Goal: Task Accomplishment & Management: Complete application form

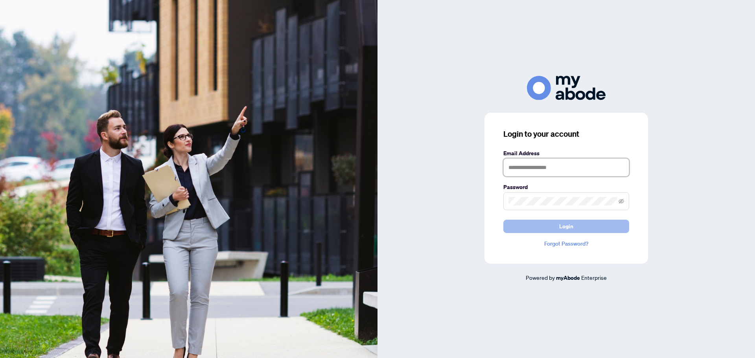
type input "**********"
click at [569, 224] on span "Login" at bounding box center [566, 226] width 14 height 13
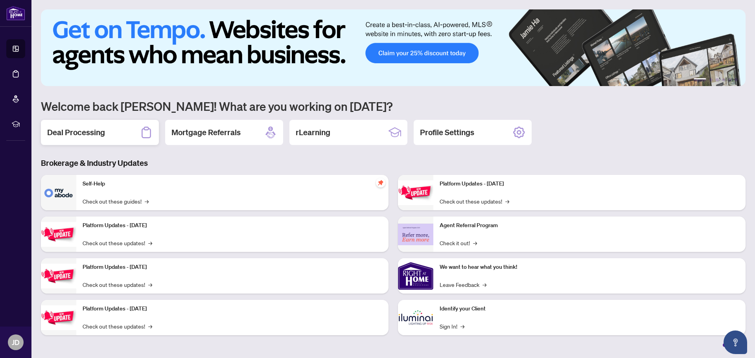
click at [85, 133] on h2 "Deal Processing" at bounding box center [76, 132] width 58 height 11
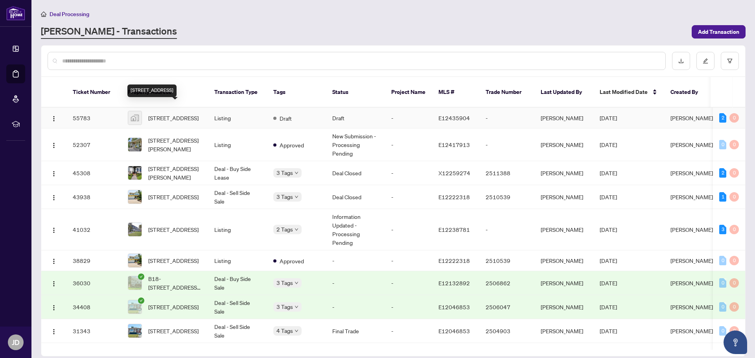
click at [158, 114] on span "[STREET_ADDRESS]" at bounding box center [173, 118] width 50 height 9
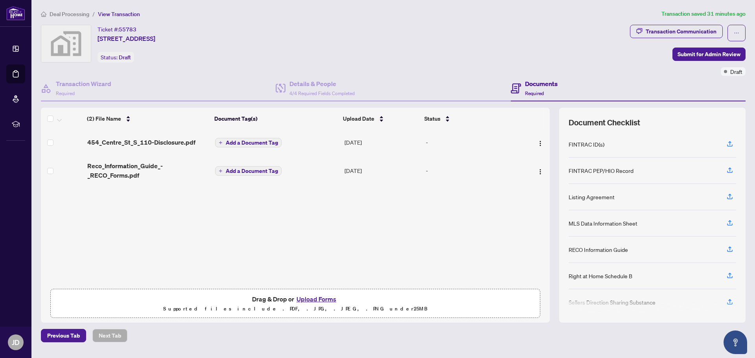
click at [315, 299] on button "Upload Forms" at bounding box center [316, 299] width 44 height 10
click at [729, 249] on icon "button" at bounding box center [729, 249] width 7 height 7
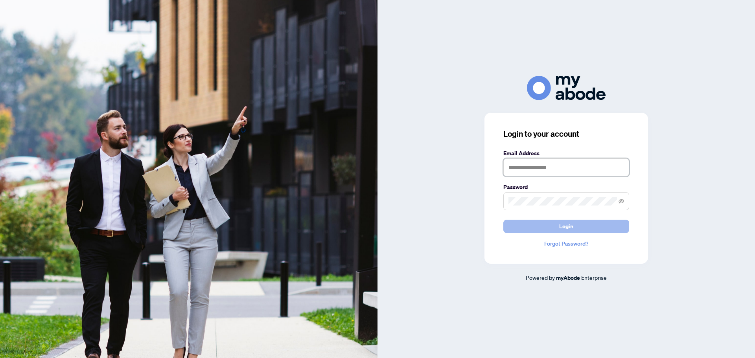
type input "**********"
click at [561, 227] on span "Login" at bounding box center [566, 226] width 14 height 13
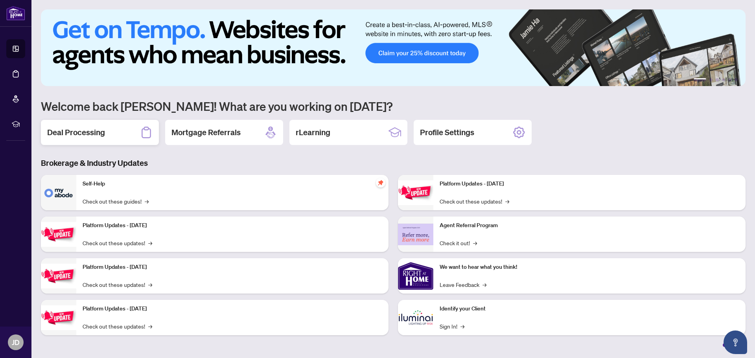
click at [89, 132] on h2 "Deal Processing" at bounding box center [76, 132] width 58 height 11
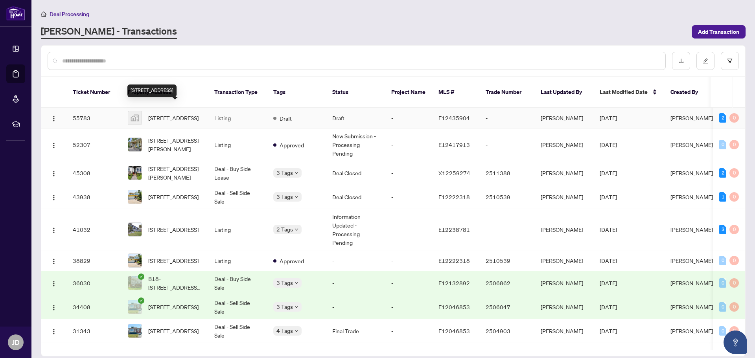
click at [176, 114] on span "[STREET_ADDRESS]" at bounding box center [173, 118] width 50 height 9
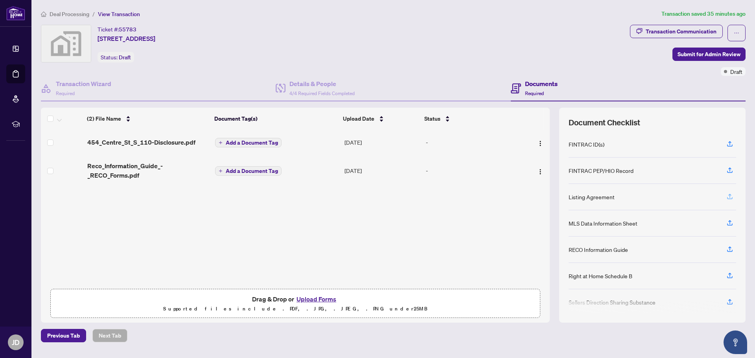
click at [729, 196] on icon "button" at bounding box center [729, 196] width 3 height 4
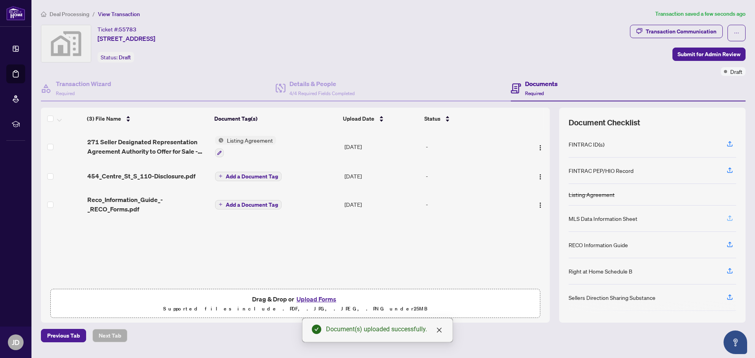
click at [728, 218] on icon "button" at bounding box center [729, 218] width 7 height 7
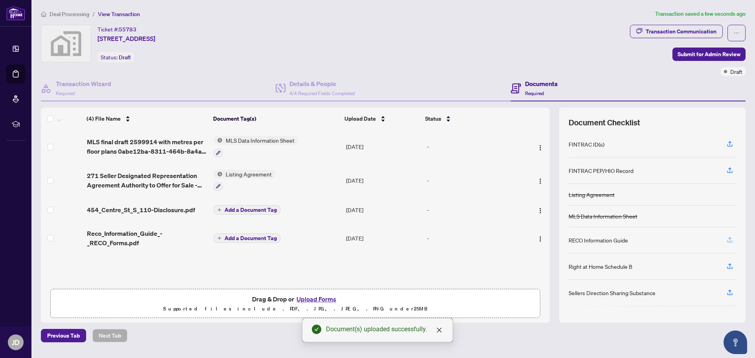
click at [728, 236] on icon "button" at bounding box center [729, 239] width 7 height 7
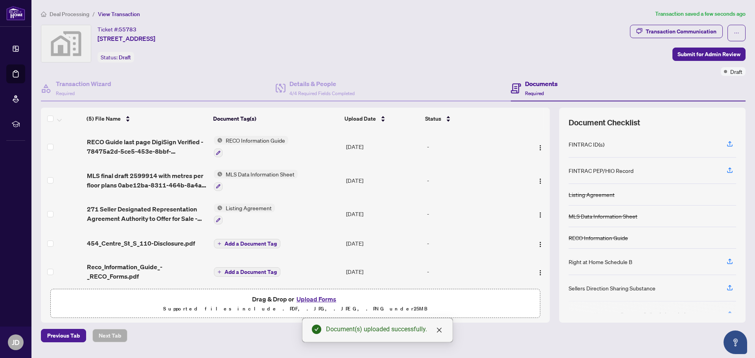
scroll to position [5, 0]
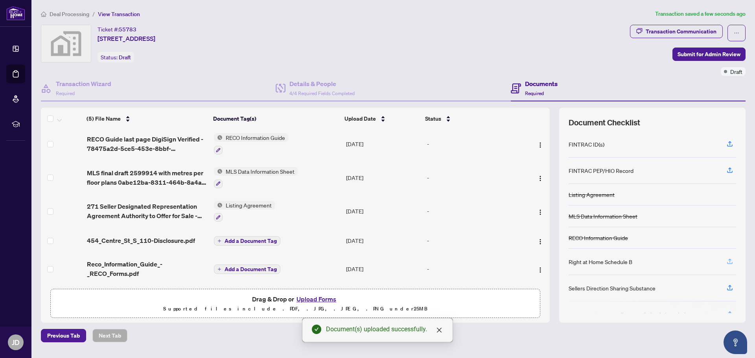
click at [728, 261] on icon "button" at bounding box center [729, 261] width 7 height 7
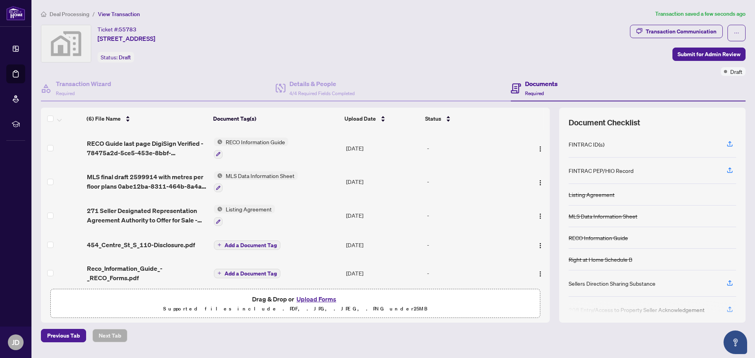
scroll to position [38, 0]
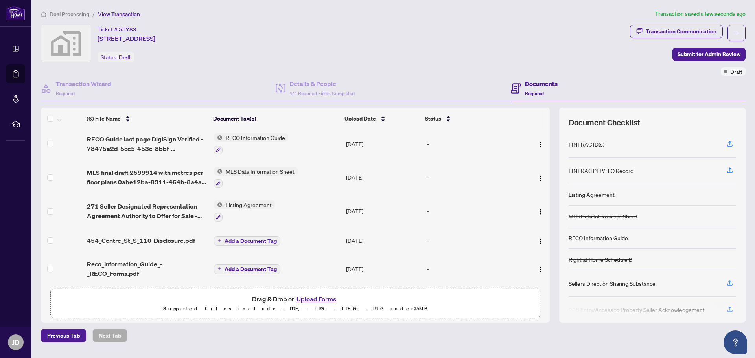
click at [729, 309] on div at bounding box center [651, 307] width 167 height 13
click at [729, 308] on div at bounding box center [651, 307] width 167 height 13
click at [631, 312] on div at bounding box center [651, 307] width 167 height 13
click at [735, 345] on icon "Open asap" at bounding box center [735, 343] width 10 height 10
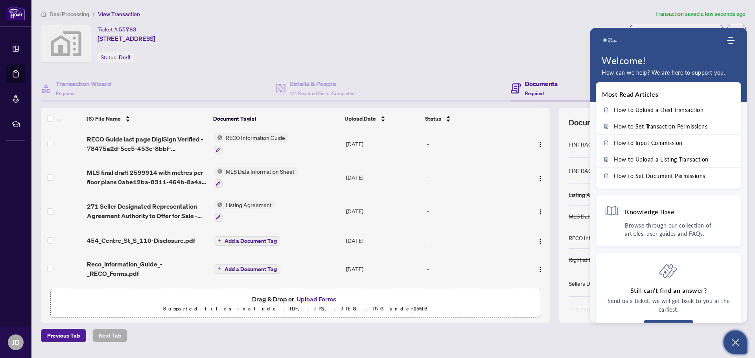
click at [735, 345] on icon "Open asap" at bounding box center [735, 343] width 10 height 10
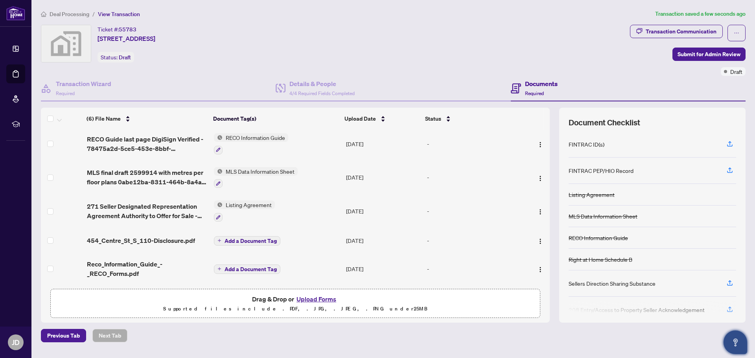
click at [322, 298] on button "Upload Forms" at bounding box center [316, 299] width 44 height 10
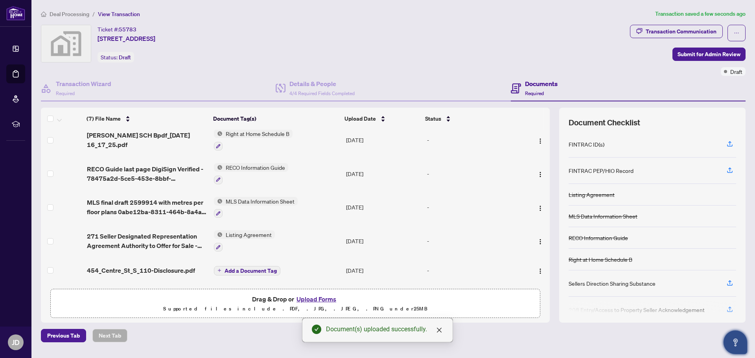
click at [322, 299] on button "Upload Forms" at bounding box center [316, 299] width 44 height 10
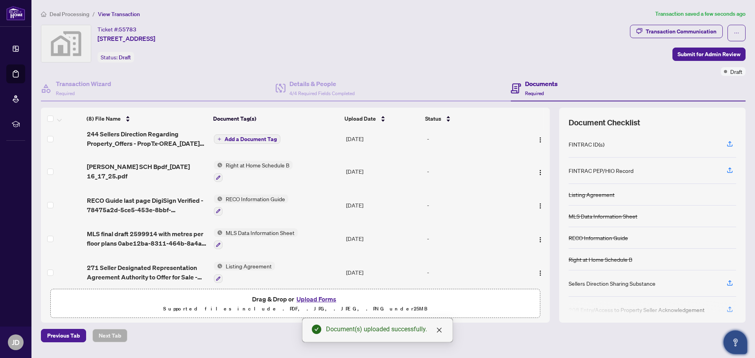
click at [320, 299] on button "Upload Forms" at bounding box center [316, 299] width 44 height 10
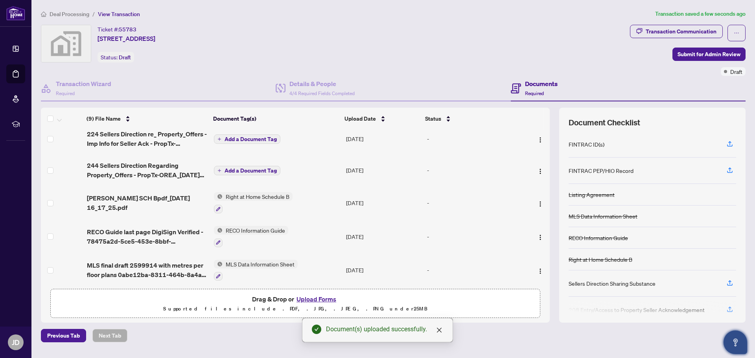
click at [239, 139] on span "Add a Document Tag" at bounding box center [250, 139] width 52 height 6
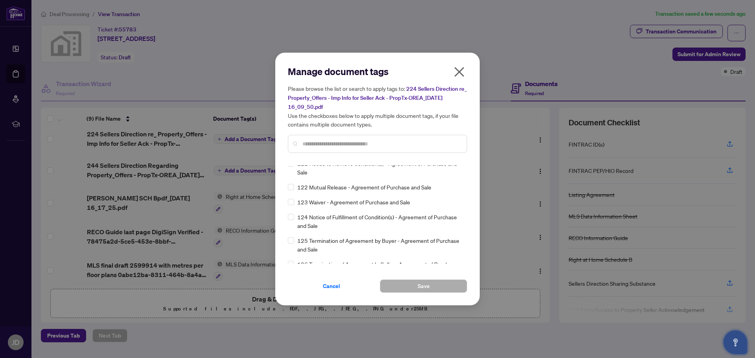
scroll to position [2218, 0]
click at [335, 288] on span "Cancel" at bounding box center [331, 286] width 17 height 13
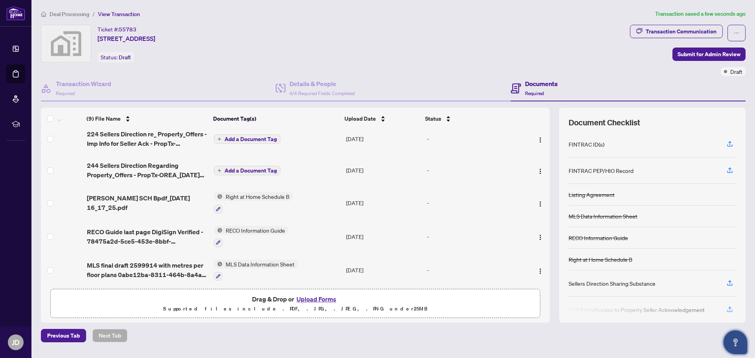
click at [220, 138] on icon "plus" at bounding box center [219, 139] width 4 height 4
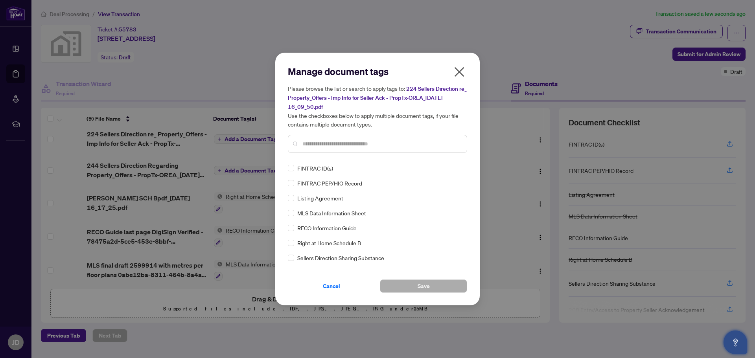
scroll to position [0, 0]
click at [305, 142] on input "text" at bounding box center [381, 144] width 158 height 9
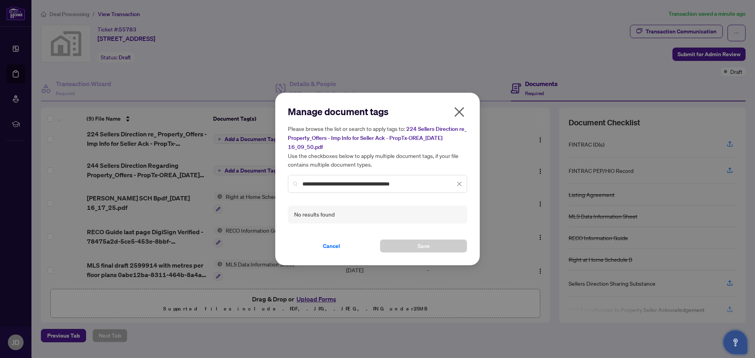
type input "**********"
click at [459, 113] on icon "close" at bounding box center [459, 112] width 13 height 13
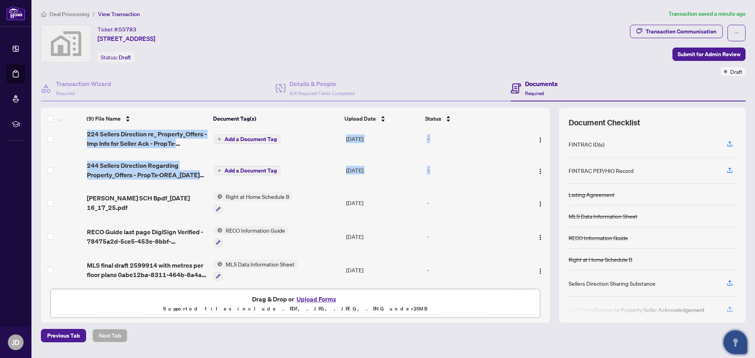
drag, startPoint x: 546, startPoint y: 173, endPoint x: 548, endPoint y: 199, distance: 26.4
click at [548, 199] on div "(9) File Name Document Tag(s) Upload Date Status 208 Entry_Access to Property -…" at bounding box center [295, 207] width 509 height 155
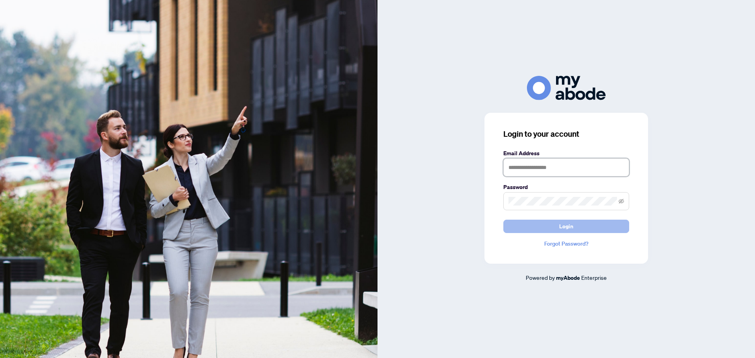
type input "**********"
click at [568, 224] on span "Login" at bounding box center [566, 226] width 14 height 13
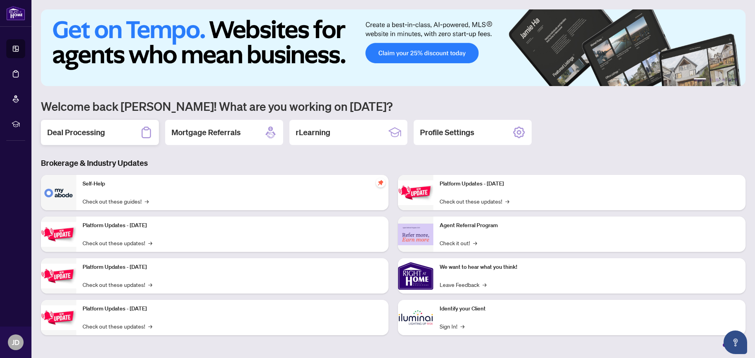
click at [77, 131] on h2 "Deal Processing" at bounding box center [76, 132] width 58 height 11
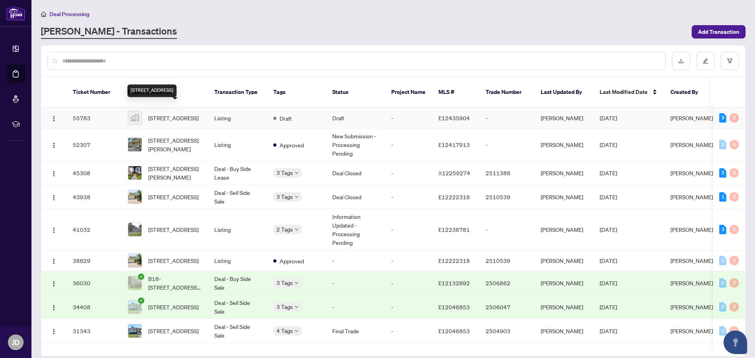
click at [162, 114] on span "[STREET_ADDRESS]" at bounding box center [173, 118] width 50 height 9
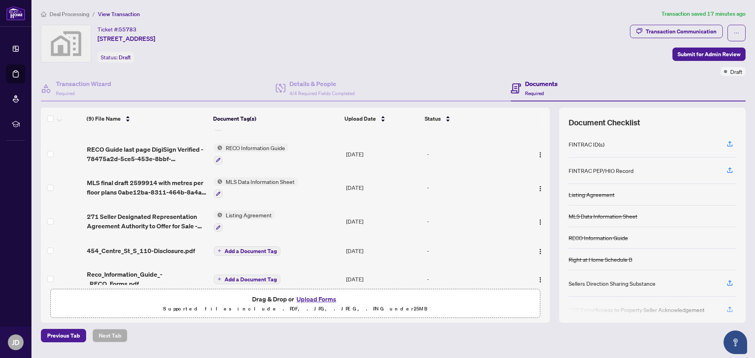
scroll to position [132, 0]
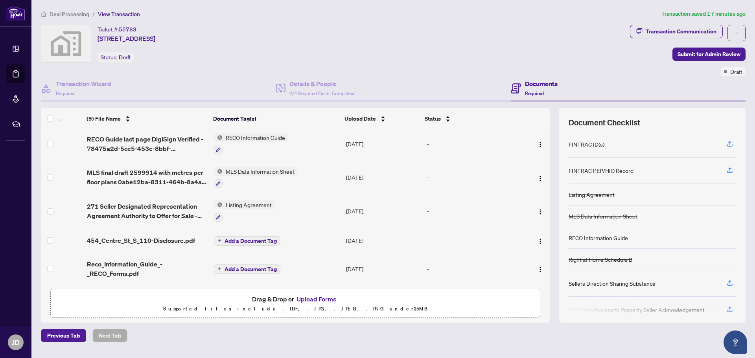
click at [591, 145] on div "FINTRAC ID(s)" at bounding box center [586, 144] width 36 height 9
click at [728, 144] on icon "button" at bounding box center [729, 143] width 7 height 7
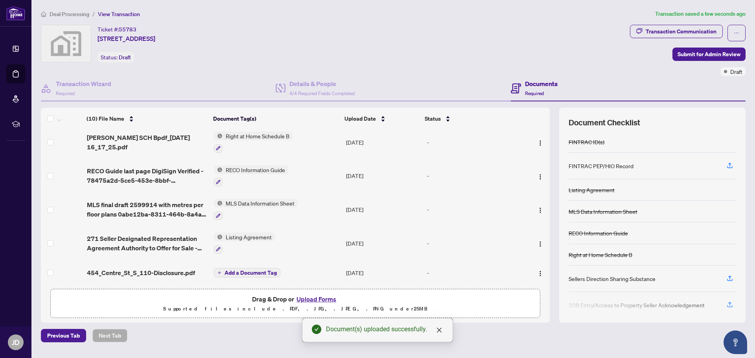
click at [318, 297] on button "Upload Forms" at bounding box center [316, 299] width 44 height 10
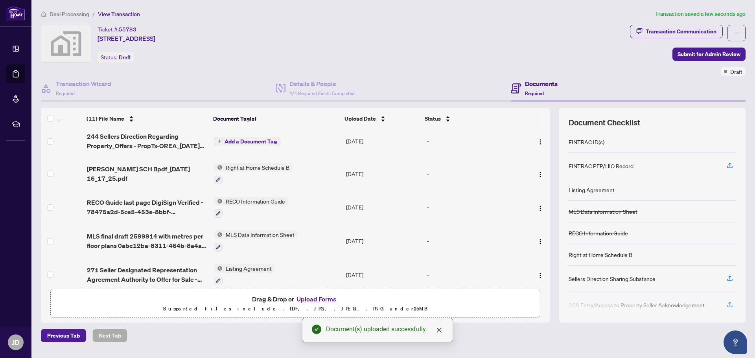
click at [323, 297] on button "Upload Forms" at bounding box center [316, 299] width 44 height 10
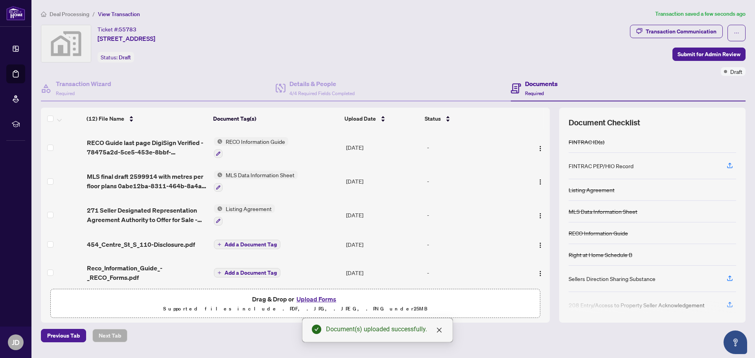
scroll to position [229, 0]
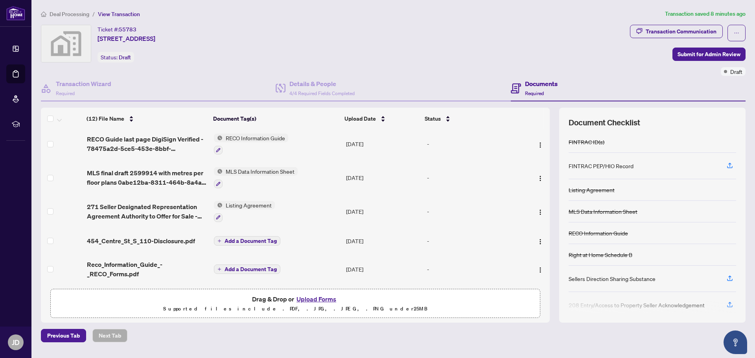
click at [323, 299] on button "Upload Forms" at bounding box center [316, 299] width 44 height 10
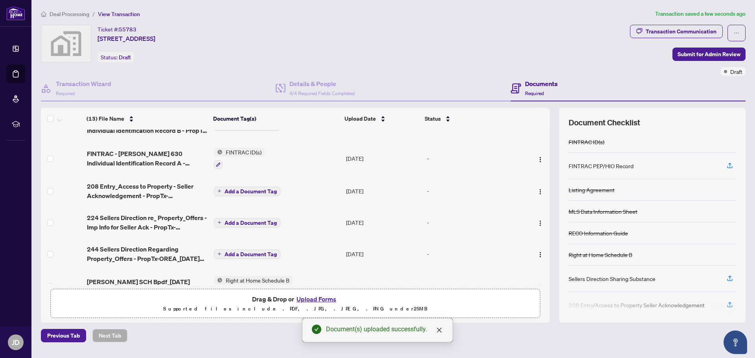
scroll to position [0, 0]
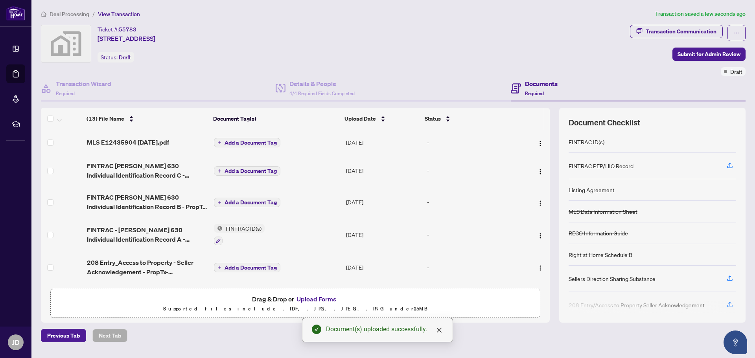
click at [229, 141] on span "Add a Document Tag" at bounding box center [250, 143] width 52 height 6
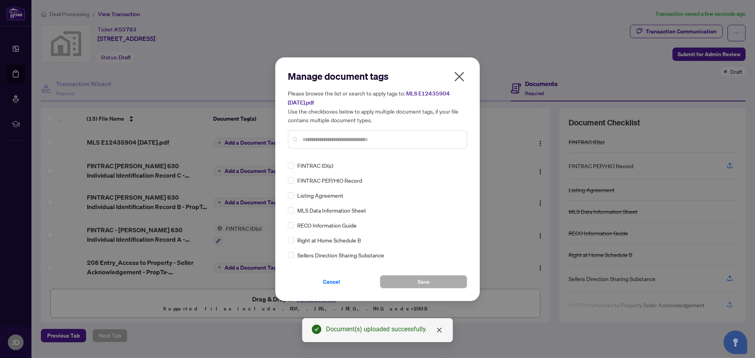
click at [305, 142] on input "text" at bounding box center [381, 139] width 158 height 9
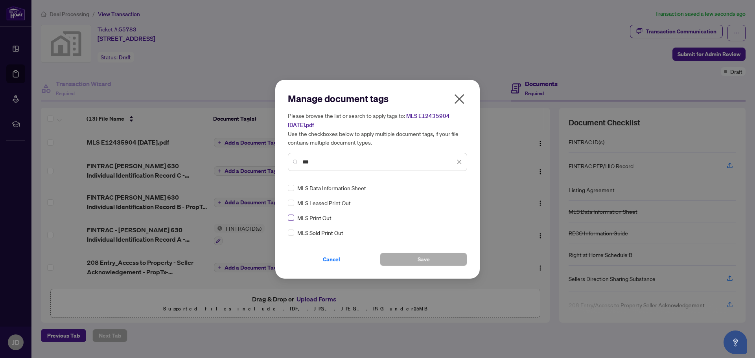
type input "***"
click at [416, 260] on button "Save" at bounding box center [423, 259] width 87 height 13
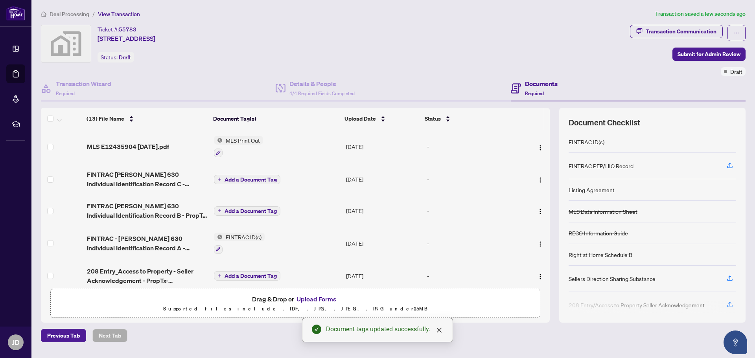
drag, startPoint x: 229, startPoint y: 178, endPoint x: 312, endPoint y: 160, distance: 84.8
click at [312, 160] on td "MLS Print Out" at bounding box center [277, 147] width 132 height 34
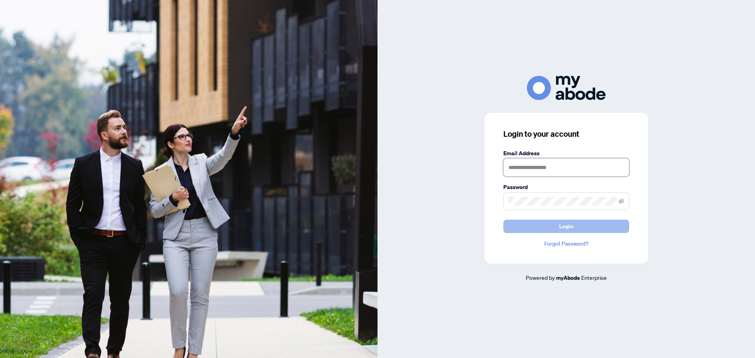
type input "**********"
click at [549, 227] on button "Login" at bounding box center [566, 226] width 126 height 13
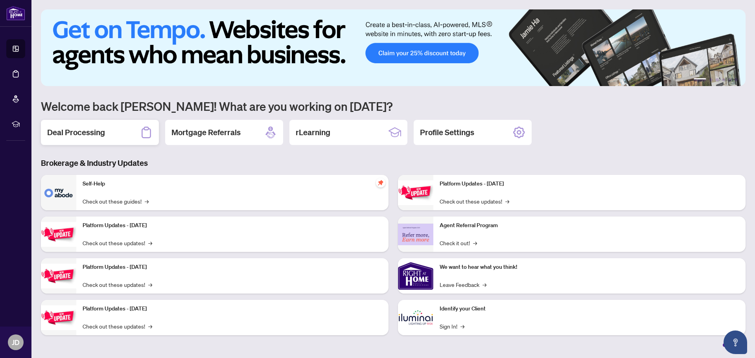
click at [80, 129] on h2 "Deal Processing" at bounding box center [76, 132] width 58 height 11
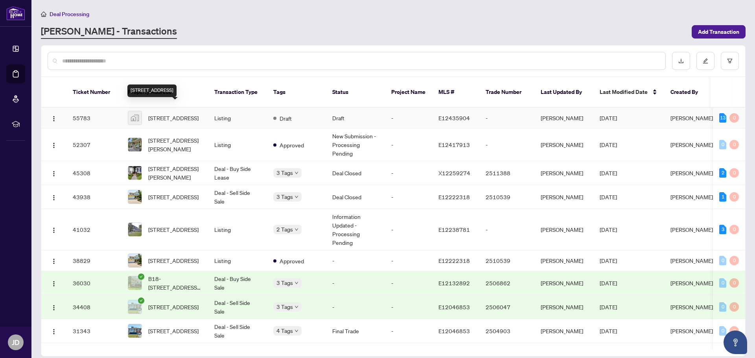
click at [182, 114] on span "[STREET_ADDRESS]" at bounding box center [173, 118] width 50 height 9
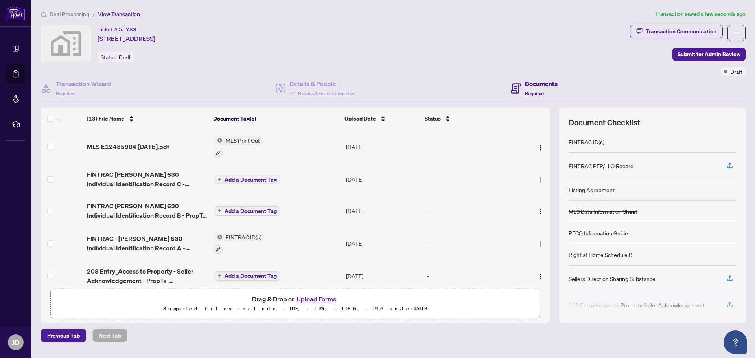
click at [238, 178] on span "Add a Document Tag" at bounding box center [250, 180] width 52 height 6
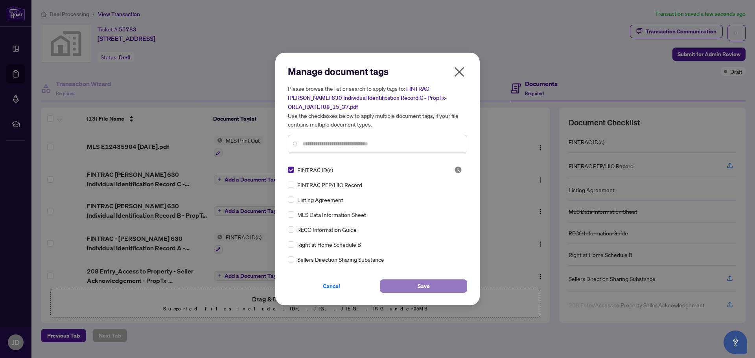
click at [421, 285] on span "Save" at bounding box center [423, 286] width 12 height 13
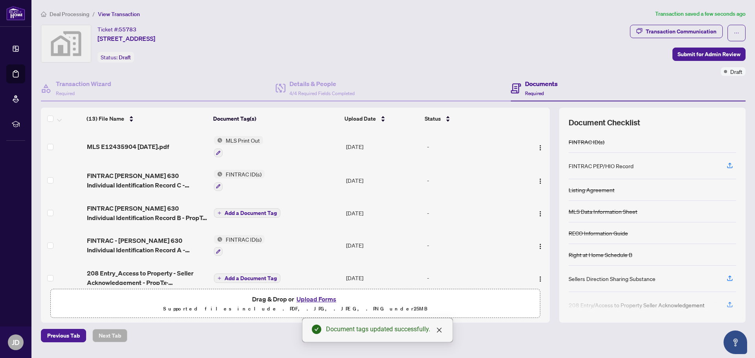
click at [233, 213] on span "Add a Document Tag" at bounding box center [250, 213] width 52 height 6
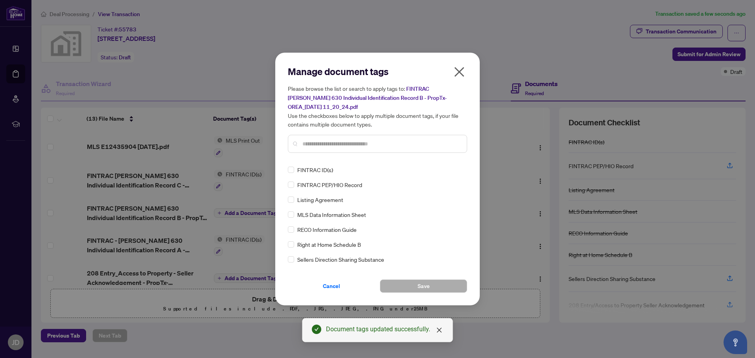
click at [307, 168] on span "FINTRAC ID(s)" at bounding box center [315, 169] width 36 height 9
click at [418, 283] on span "Save" at bounding box center [423, 286] width 12 height 13
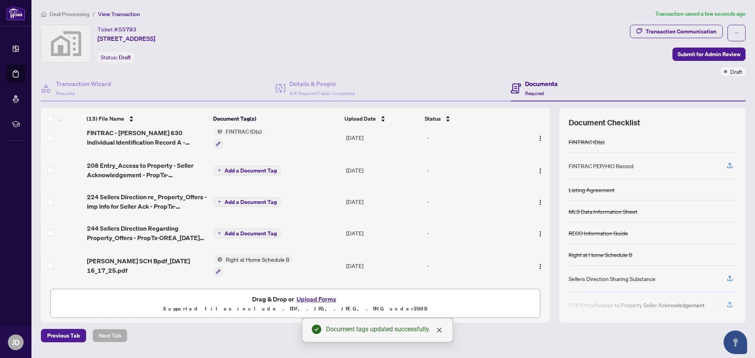
scroll to position [121, 0]
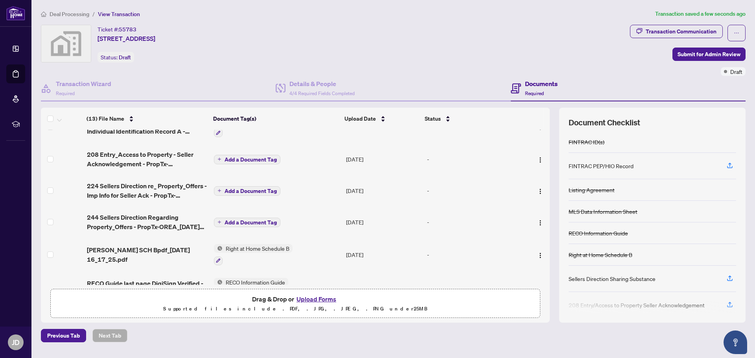
click at [221, 158] on button "Add a Document Tag" at bounding box center [247, 159] width 66 height 9
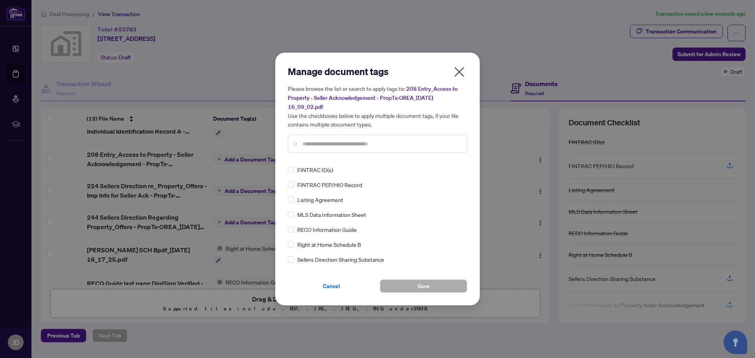
click at [305, 145] on input "text" at bounding box center [381, 144] width 158 height 9
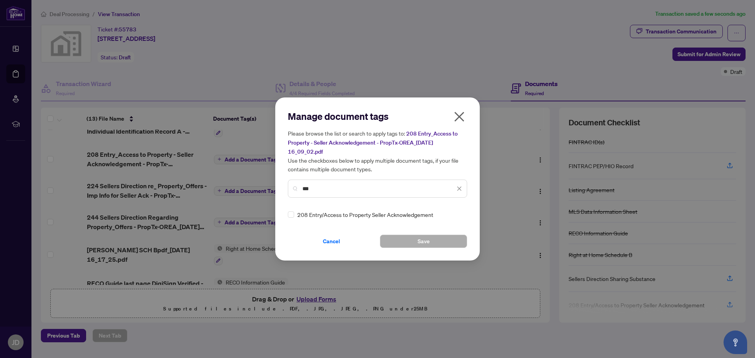
type input "***"
click at [432, 241] on button "Save" at bounding box center [423, 241] width 87 height 13
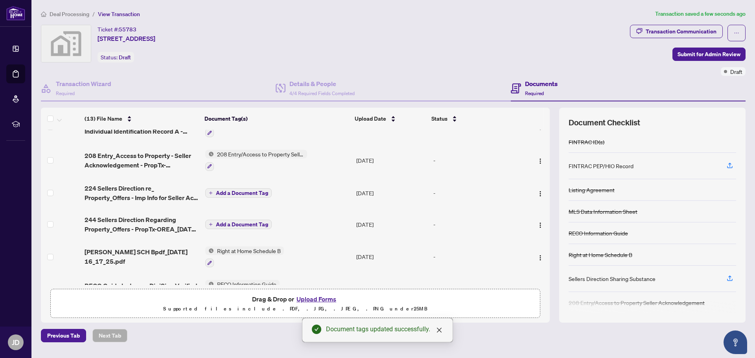
click at [215, 189] on button "Add a Document Tag" at bounding box center [238, 192] width 66 height 9
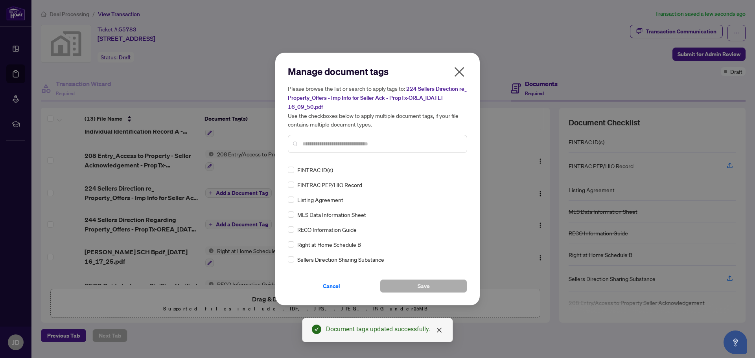
click at [305, 160] on div "Manage document tags Please browse the list or search to apply tags to: 224 Sel…" at bounding box center [377, 179] width 179 height 228
click at [300, 142] on div at bounding box center [377, 144] width 179 height 18
click at [309, 142] on input "text" at bounding box center [381, 144] width 158 height 9
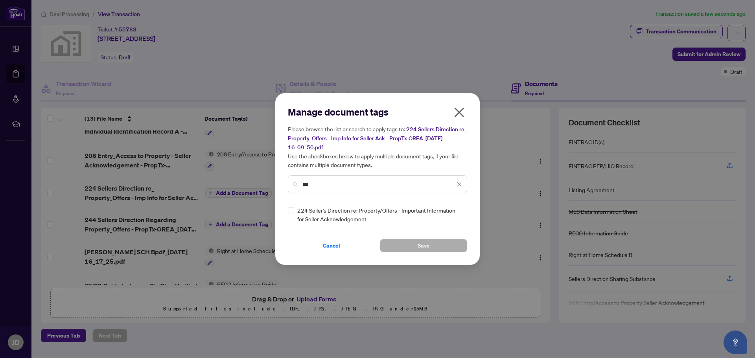
type input "***"
click at [427, 244] on span "Save" at bounding box center [423, 245] width 12 height 13
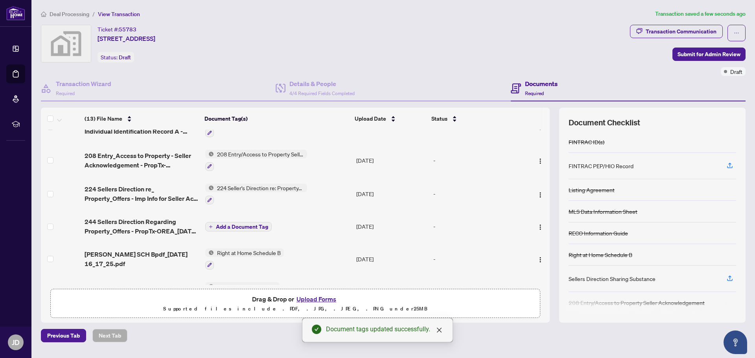
click at [209, 225] on icon "plus" at bounding box center [211, 227] width 4 height 4
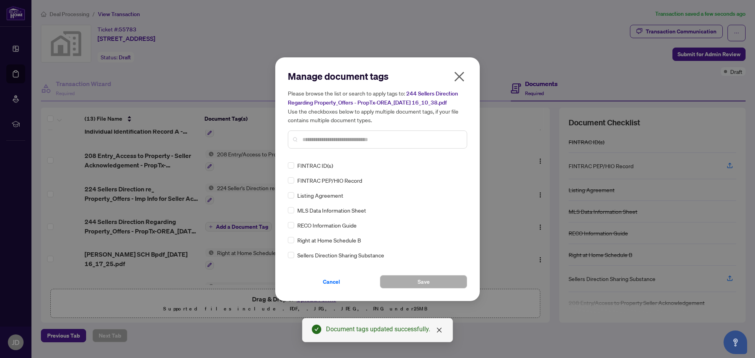
click at [303, 139] on input "text" at bounding box center [381, 139] width 158 height 9
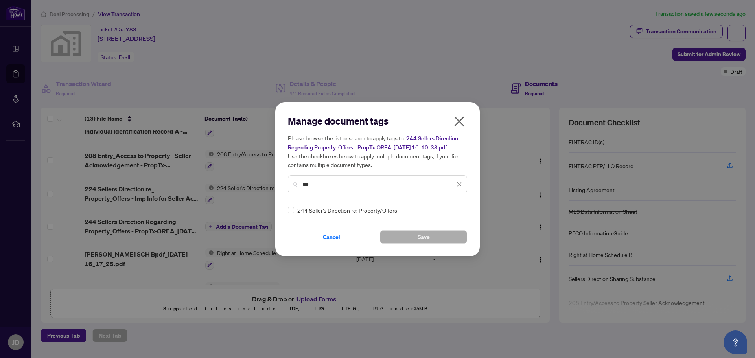
type input "***"
click at [443, 233] on button "Save" at bounding box center [423, 236] width 87 height 13
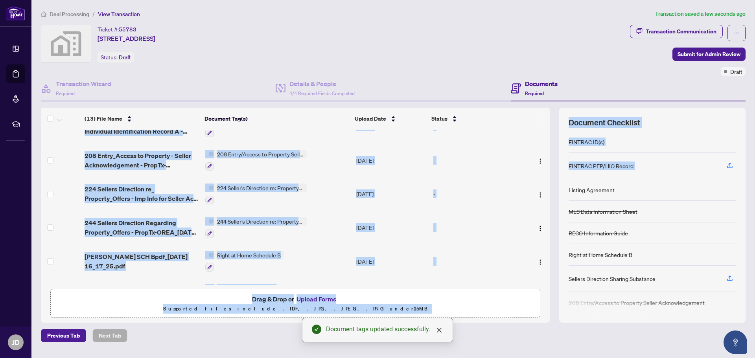
drag, startPoint x: 550, startPoint y: 183, endPoint x: 555, endPoint y: 191, distance: 9.7
click at [555, 191] on div "(13) File Name Document Tag(s) Upload Date Status (13) File Name Document Tag(s…" at bounding box center [393, 215] width 704 height 215
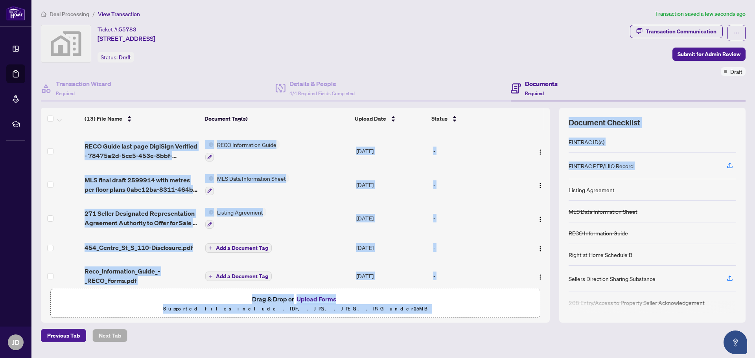
scroll to position [273, 0]
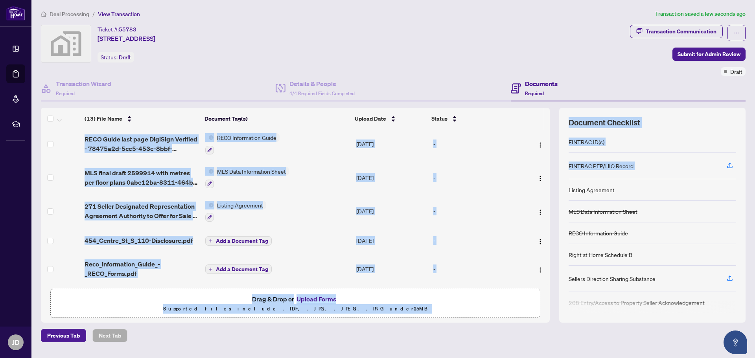
click at [211, 239] on icon "plus" at bounding box center [211, 241] width 4 height 4
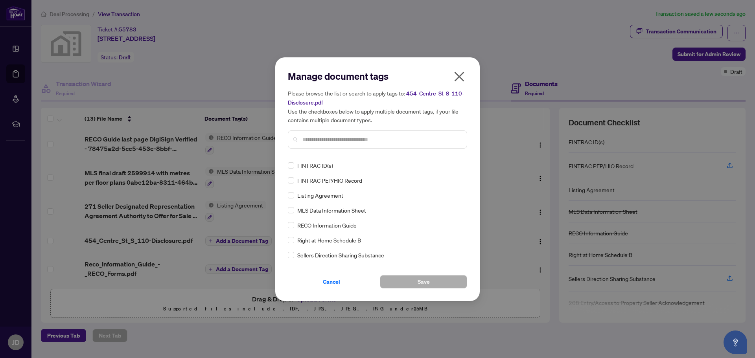
click at [294, 137] on div at bounding box center [377, 139] width 179 height 18
click at [306, 137] on input "text" at bounding box center [381, 139] width 158 height 9
type input "**********"
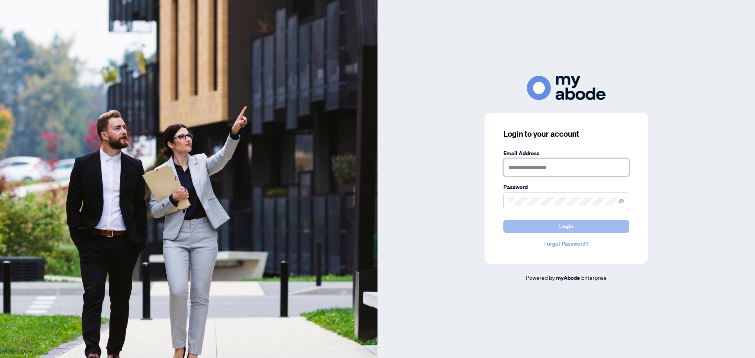
type input "**********"
click at [566, 228] on span "Login" at bounding box center [566, 226] width 14 height 13
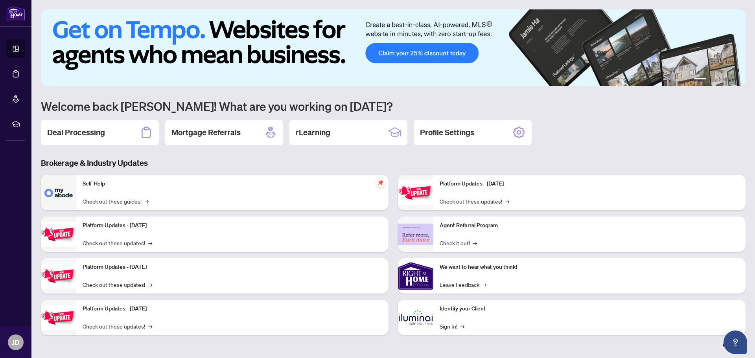
click at [85, 133] on h2 "Deal Processing" at bounding box center [76, 132] width 58 height 11
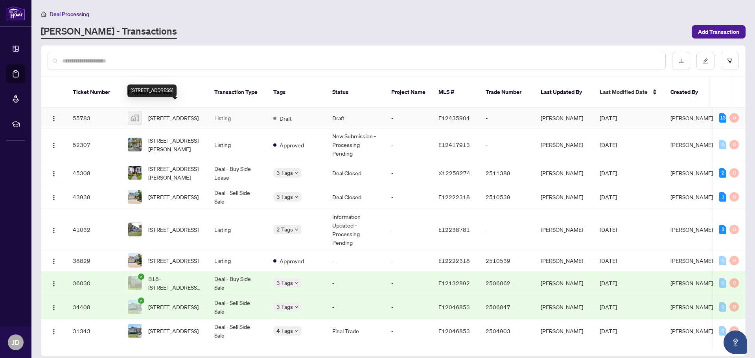
click at [169, 114] on span "[STREET_ADDRESS]" at bounding box center [173, 118] width 50 height 9
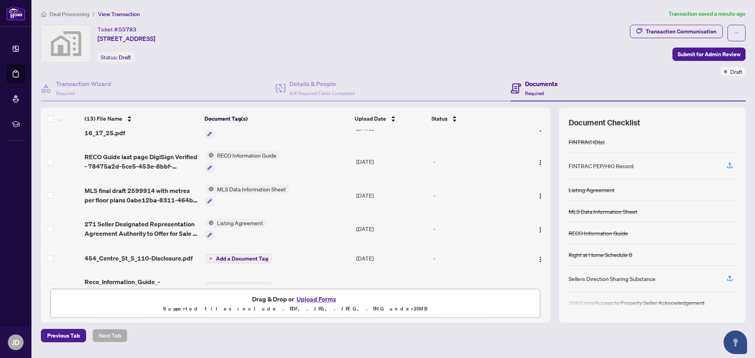
scroll to position [273, 0]
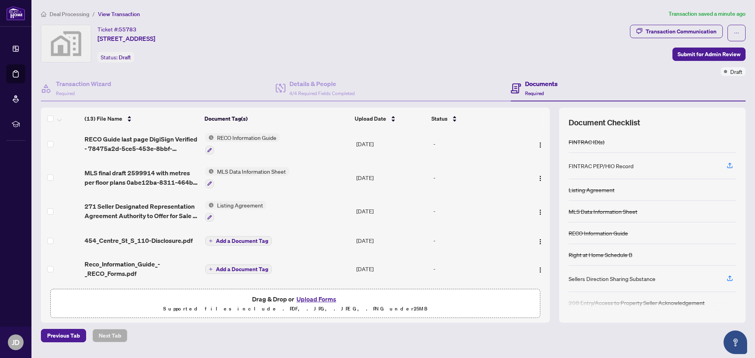
click at [218, 238] on span "Add a Document Tag" at bounding box center [242, 241] width 52 height 6
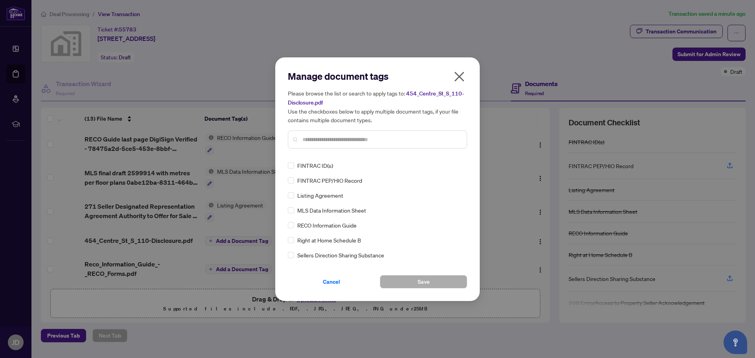
click at [304, 138] on input "text" at bounding box center [381, 139] width 158 height 9
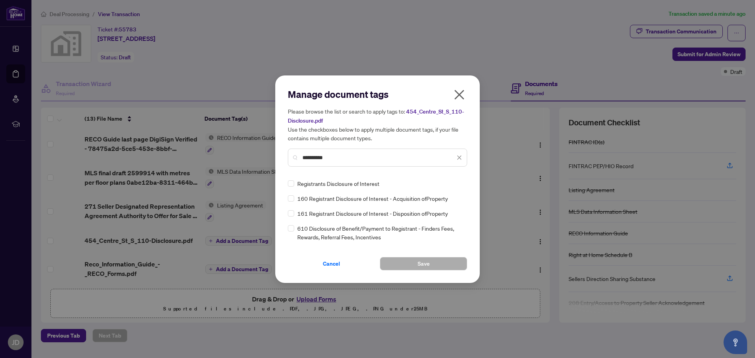
type input "**********"
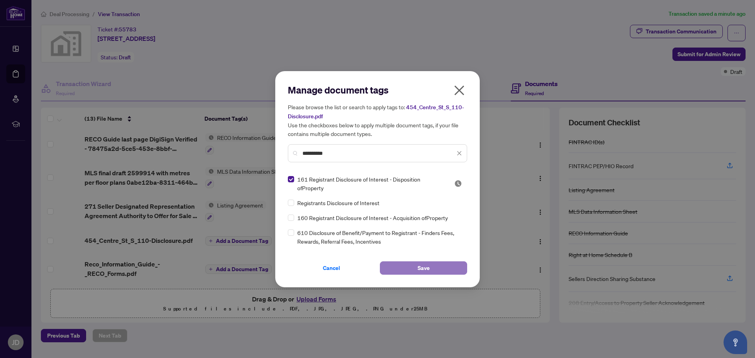
drag, startPoint x: 410, startPoint y: 270, endPoint x: 407, endPoint y: 264, distance: 7.4
click at [410, 270] on button "Save" at bounding box center [423, 267] width 87 height 13
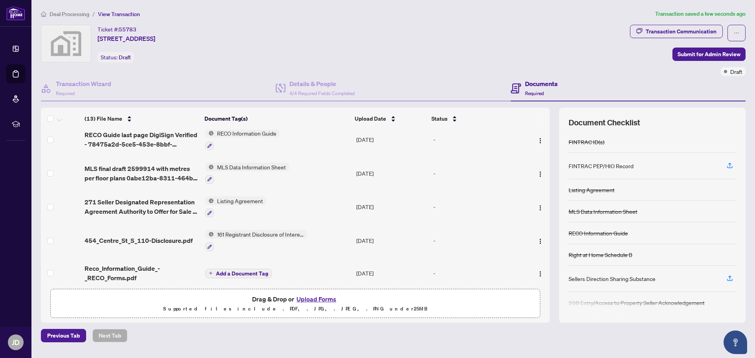
scroll to position [281, 0]
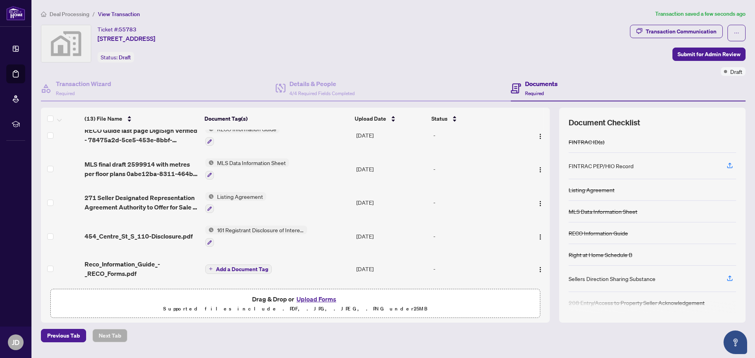
drag, startPoint x: 529, startPoint y: 245, endPoint x: 457, endPoint y: 251, distance: 72.5
click at [457, 253] on td "-" at bounding box center [476, 268] width 93 height 31
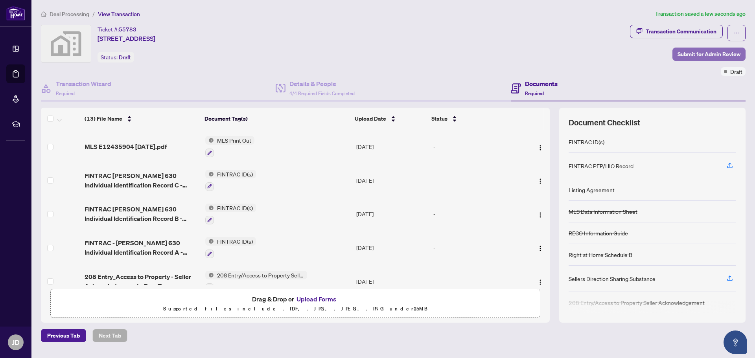
click at [693, 53] on span "Submit for Admin Review" at bounding box center [708, 54] width 63 height 13
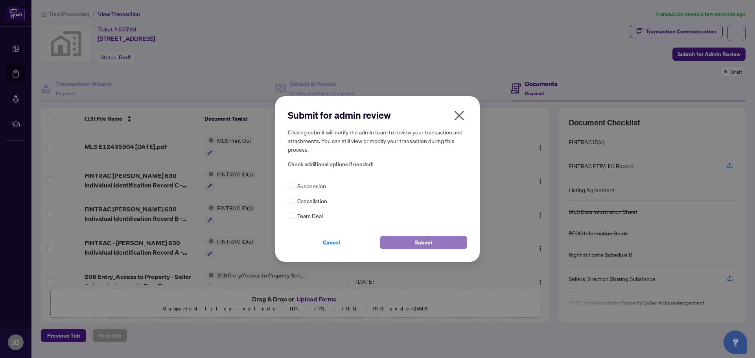
click at [418, 243] on span "Submit" at bounding box center [424, 242] width 18 height 13
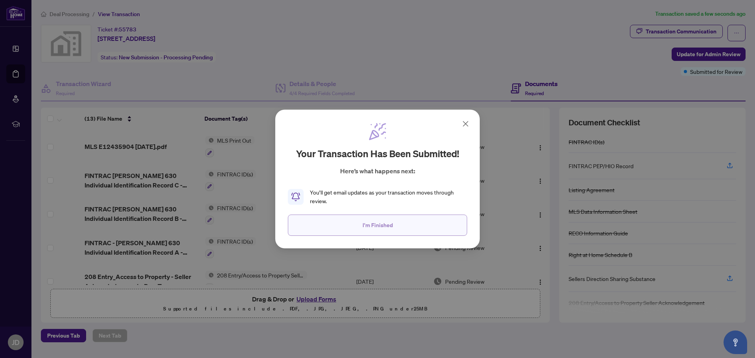
click at [374, 225] on span "I'm Finished" at bounding box center [377, 225] width 30 height 13
